Goal: Task Accomplishment & Management: Complete application form

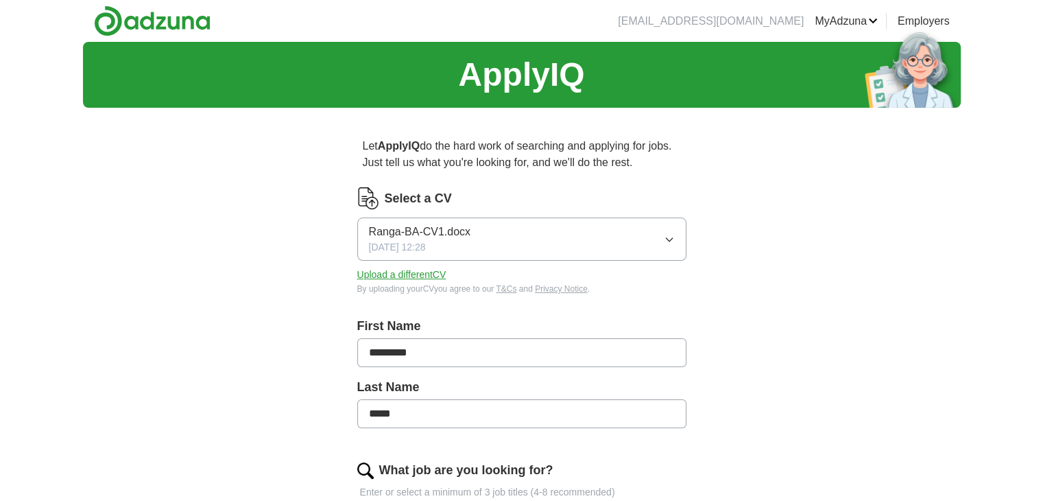
click at [397, 272] on button "Upload a different CV" at bounding box center [401, 274] width 89 height 14
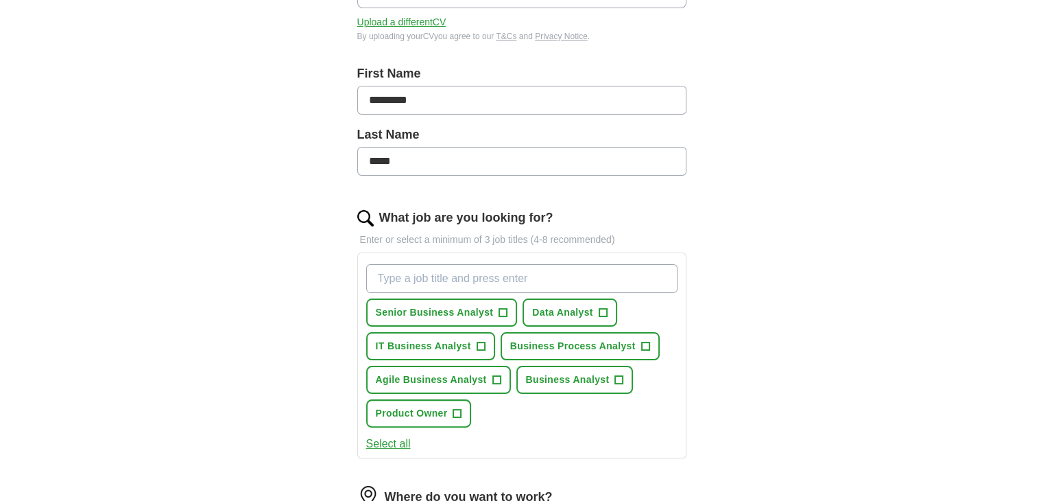
scroll to position [343, 0]
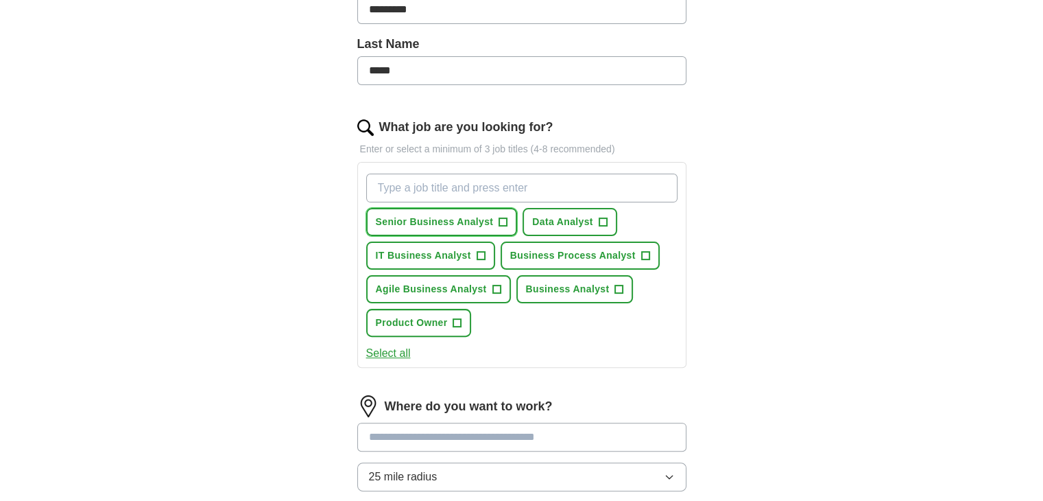
click at [387, 220] on span "Senior Business Analyst" at bounding box center [435, 222] width 118 height 14
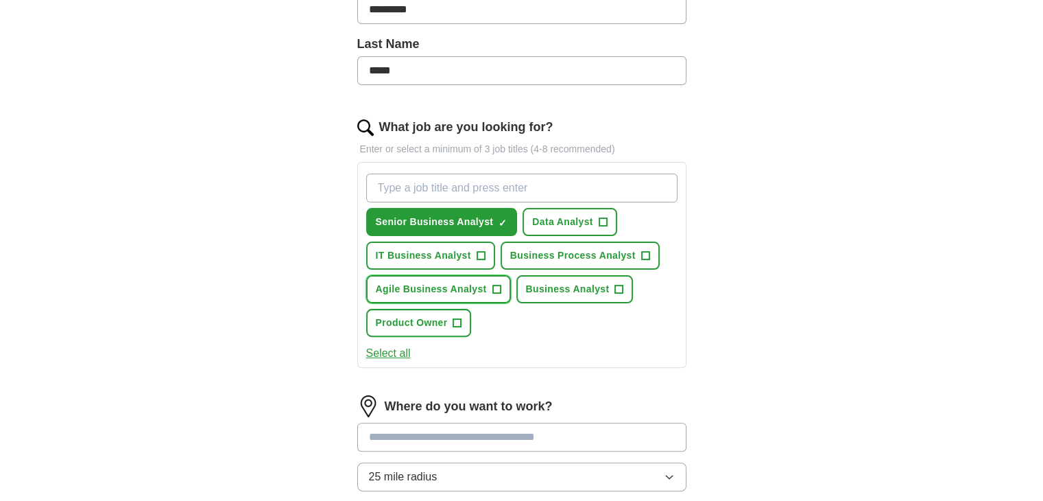
click at [442, 285] on span "Agile Business Analyst" at bounding box center [431, 289] width 111 height 14
click at [588, 282] on span "Business Analyst" at bounding box center [568, 289] width 84 height 14
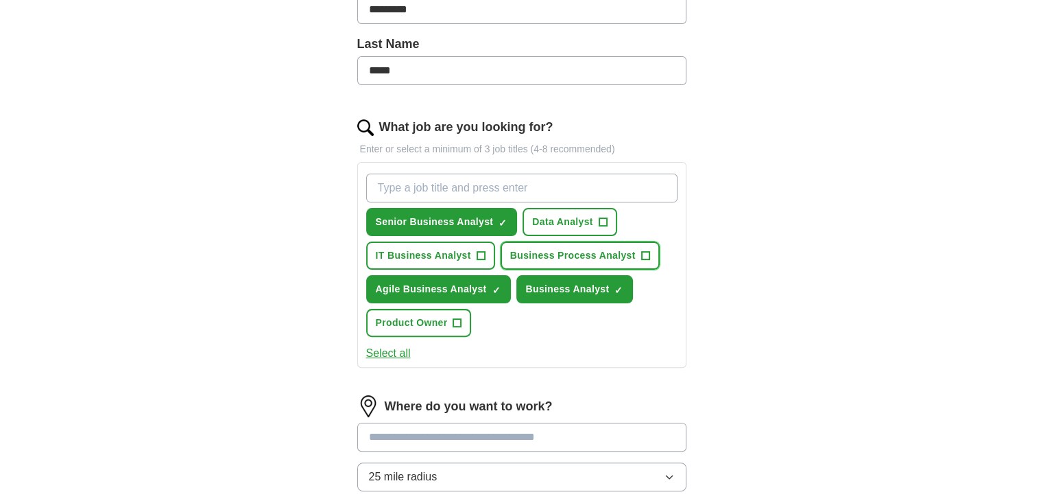
click at [573, 251] on span "Business Process Analyst" at bounding box center [572, 255] width 125 height 14
click at [431, 252] on span "IT Business Analyst" at bounding box center [423, 255] width 95 height 14
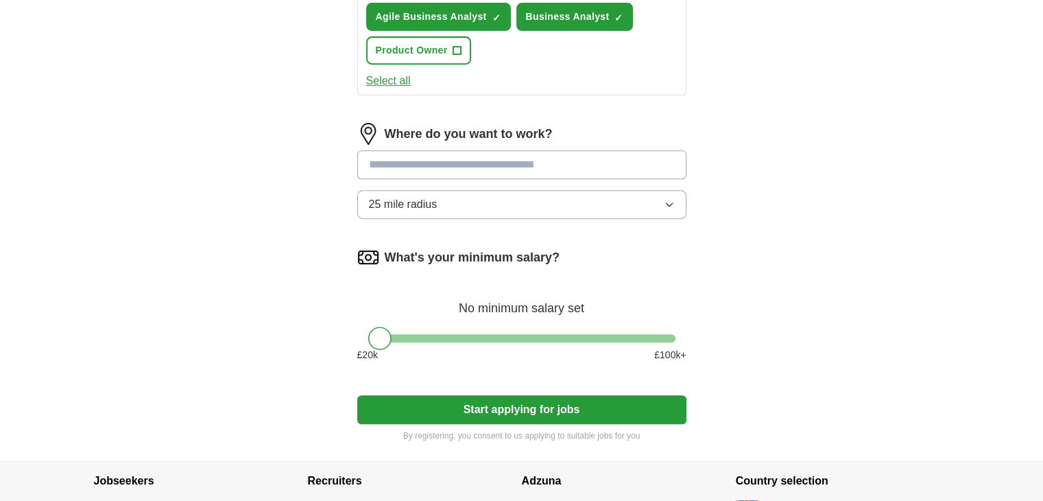
scroll to position [617, 0]
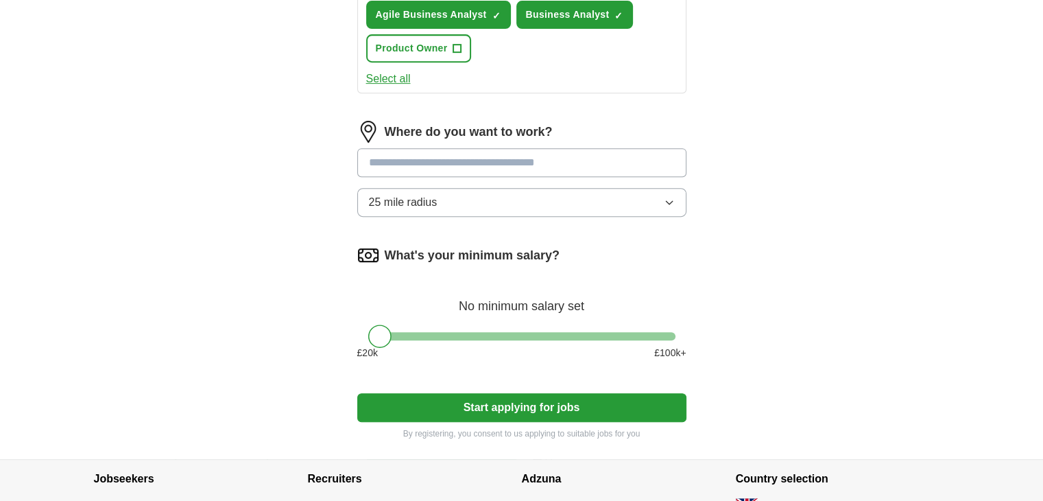
click at [505, 401] on button "Start applying for jobs" at bounding box center [521, 407] width 329 height 29
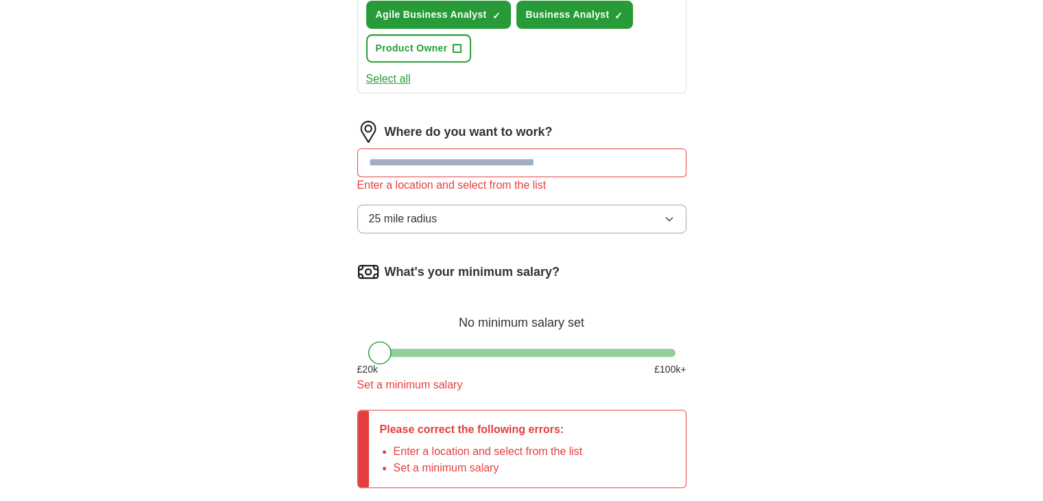
click at [443, 162] on input at bounding box center [521, 162] width 329 height 29
click at [440, 156] on input at bounding box center [521, 162] width 329 height 29
type input "**********"
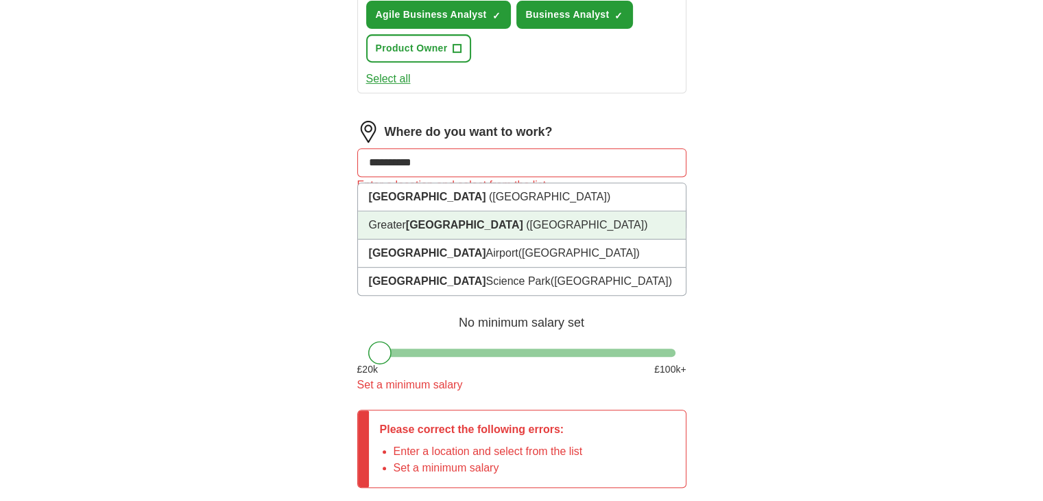
click at [407, 220] on li "[GEOGRAPHIC_DATA] ([GEOGRAPHIC_DATA])" at bounding box center [522, 225] width 328 height 28
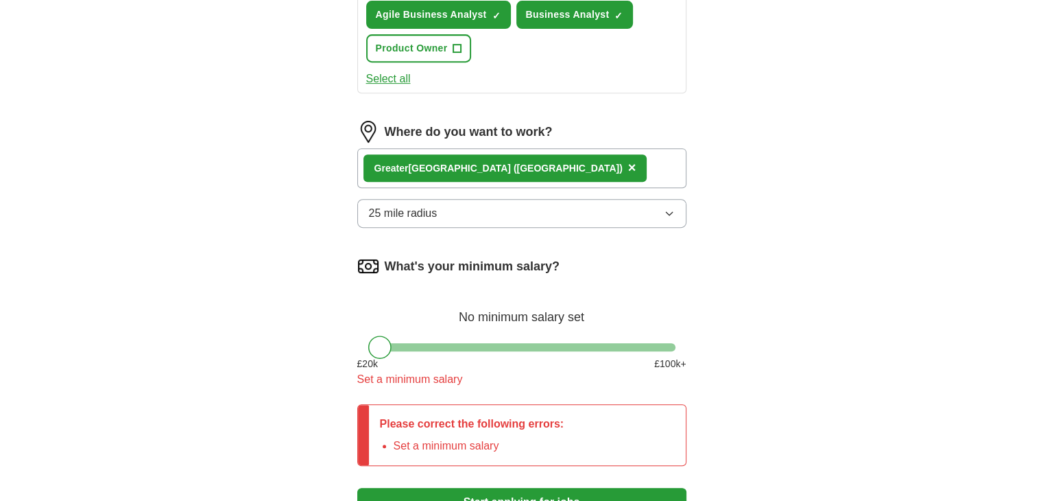
click at [631, 164] on div "[GEOGRAPHIC_DATA] ([GEOGRAPHIC_DATA]) ×" at bounding box center [521, 168] width 329 height 40
click at [419, 210] on span "25 mile radius" at bounding box center [403, 213] width 69 height 16
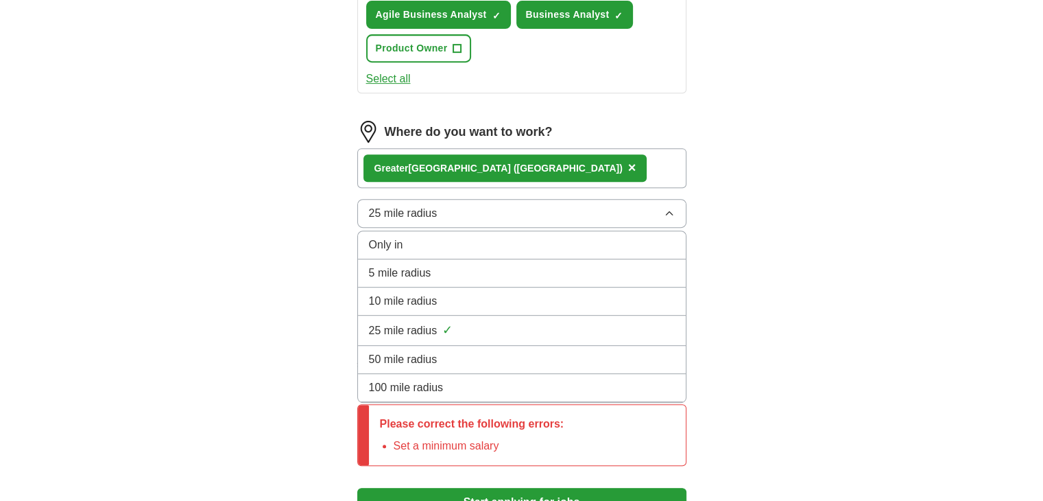
click at [406, 379] on span "100 mile radius" at bounding box center [406, 387] width 75 height 16
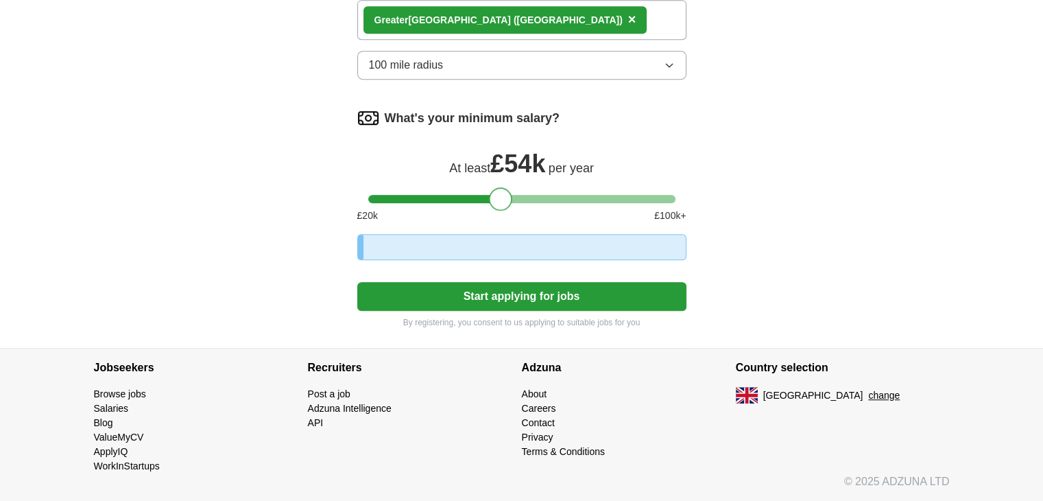
scroll to position [799, 0]
click at [499, 139] on div "What's your minimum salary? At least £ 54k per year £ 20 k £ 100 k+" at bounding box center [521, 170] width 329 height 127
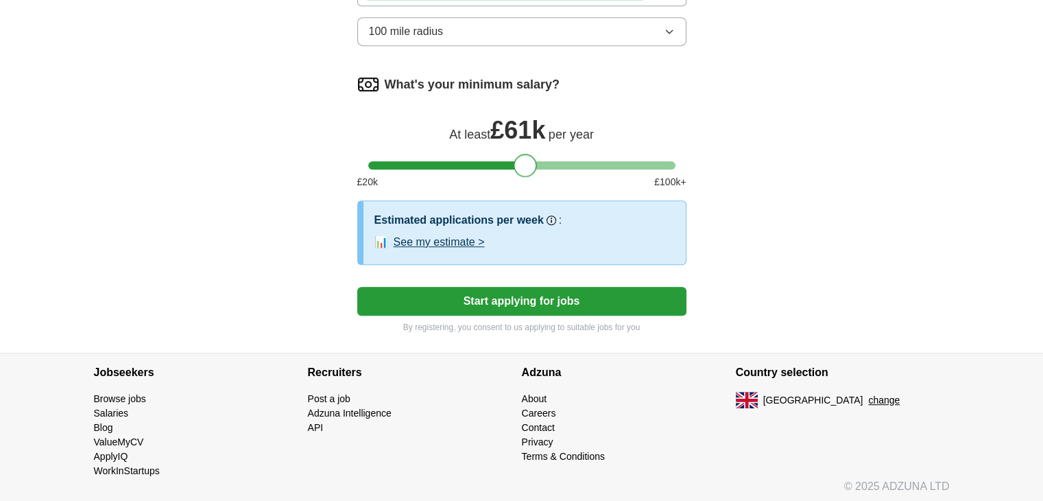
drag, startPoint x: 501, startPoint y: 156, endPoint x: 522, endPoint y: 156, distance: 21.3
click at [522, 156] on div at bounding box center [525, 165] width 23 height 23
click at [508, 293] on button "Start applying for jobs" at bounding box center [521, 301] width 329 height 29
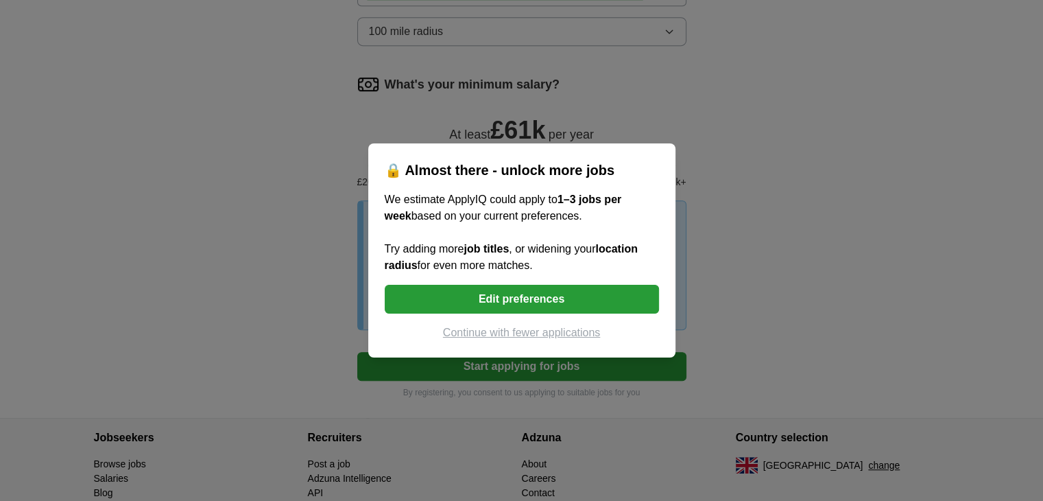
click at [516, 296] on button "Edit preferences" at bounding box center [522, 299] width 274 height 29
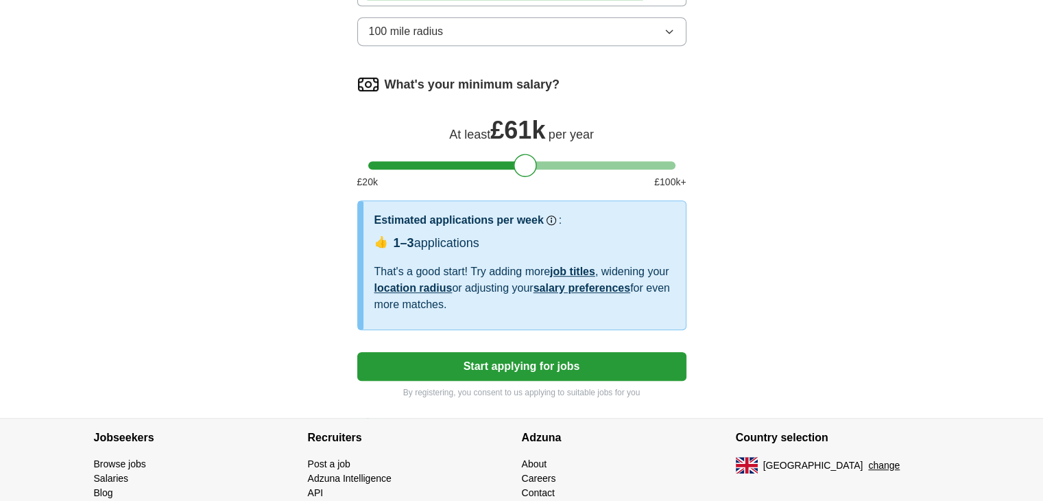
click at [506, 363] on button "Start applying for jobs" at bounding box center [521, 366] width 329 height 29
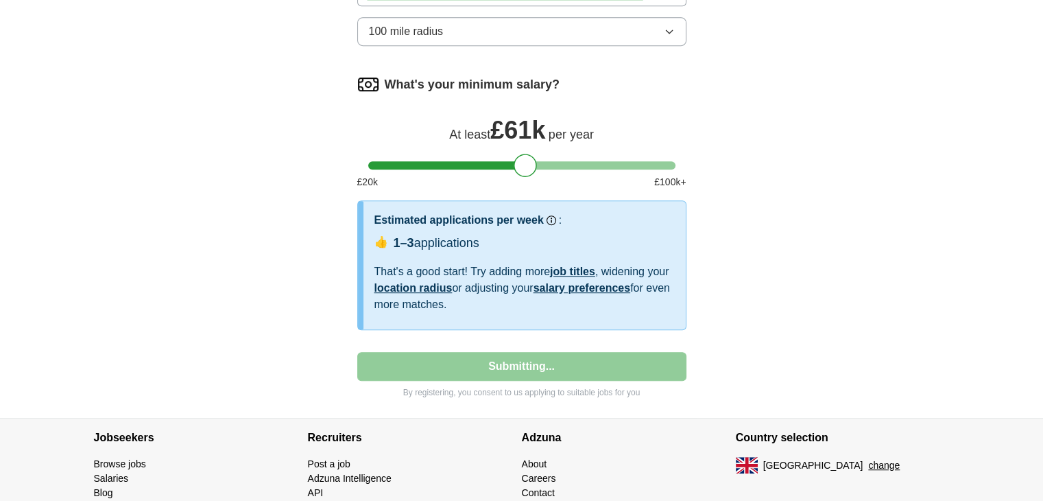
select select "**"
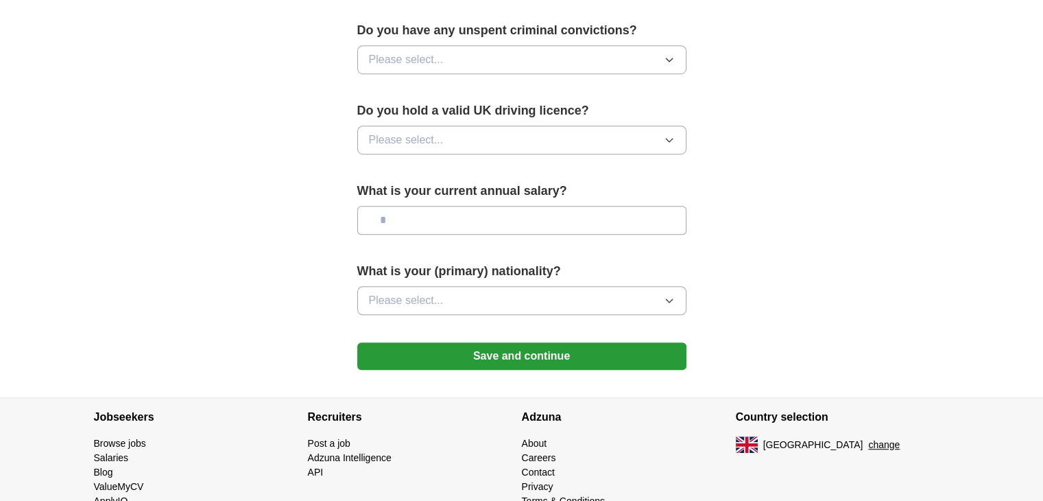
scroll to position [891, 0]
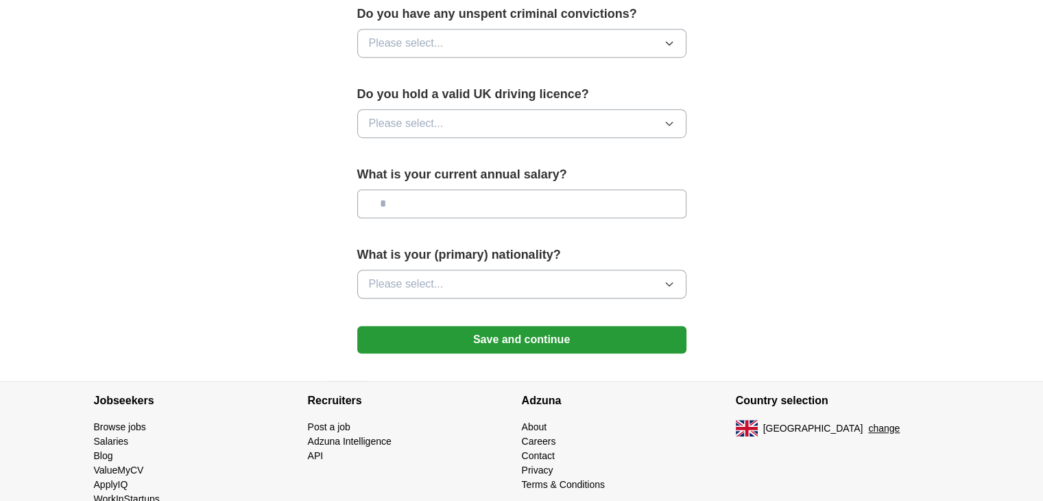
click at [499, 333] on button "Save and continue" at bounding box center [521, 339] width 329 height 27
